Goal: Check status: Check status

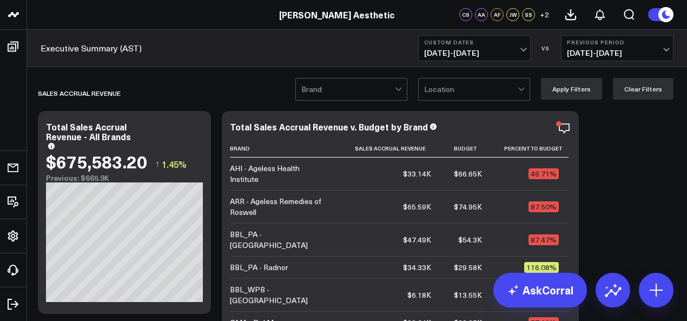
click at [521, 50] on span "[DATE] - [DATE]" at bounding box center [474, 53] width 101 height 9
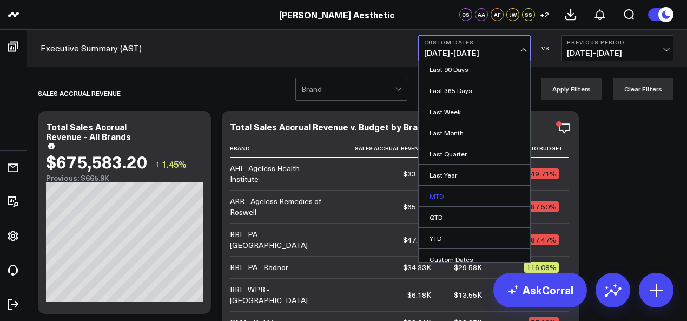
scroll to position [91, 0]
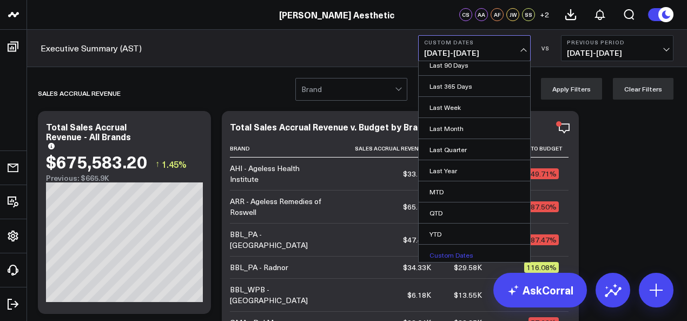
click at [462, 252] on link "Custom Dates" at bounding box center [474, 255] width 111 height 21
select select "9"
select select "2025"
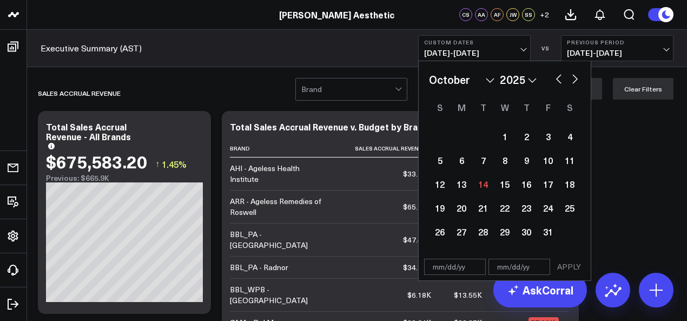
click at [556, 77] on button "button" at bounding box center [558, 77] width 11 height 13
select select "8"
select select "2025"
click at [558, 77] on button "button" at bounding box center [558, 77] width 11 height 13
select select "7"
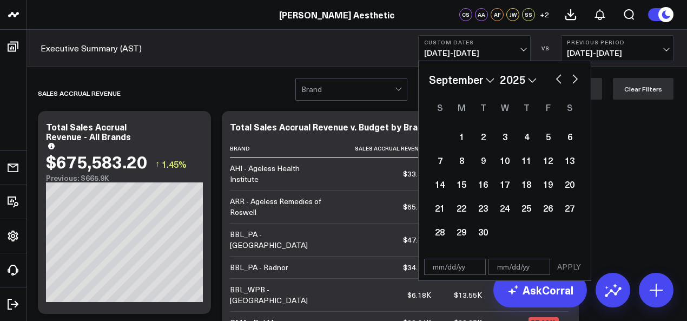
select select "2025"
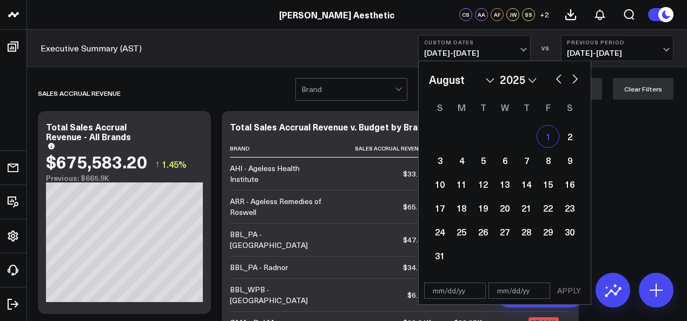
click at [550, 136] on div "1" at bounding box center [548, 137] width 22 height 22
type input "[DATE]"
select select "7"
select select "2025"
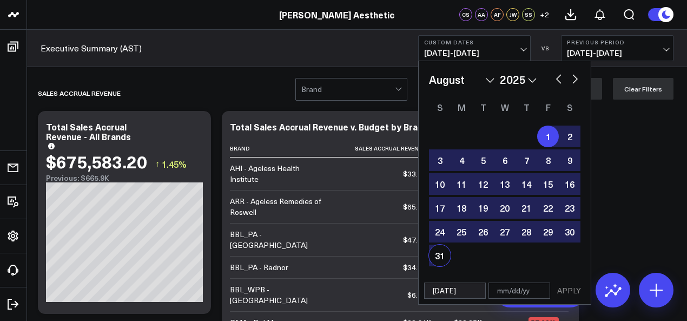
click at [439, 255] on div "31" at bounding box center [440, 256] width 22 height 22
type input "[DATE]"
select select "7"
select select "2025"
click at [575, 293] on button "APPLY" at bounding box center [569, 290] width 32 height 16
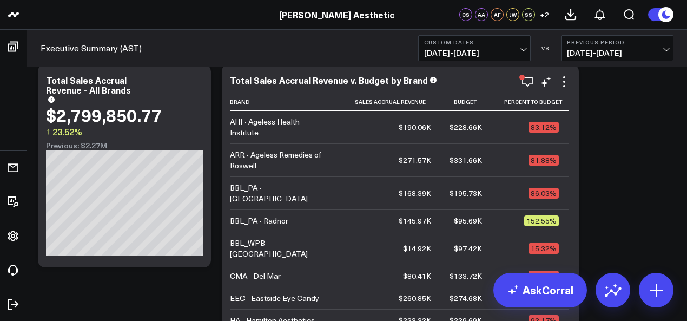
scroll to position [54, 0]
